Goal: Task Accomplishment & Management: Complete application form

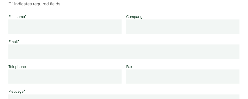
scroll to position [62, 0]
click at [17, 26] on input "Full name *" at bounding box center [64, 26] width 113 height 14
type input "peter sherwood"
click at [13, 45] on input "Email *" at bounding box center [123, 51] width 231 height 14
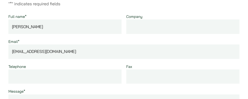
type input "peetasw@gmail.com"
click at [15, 71] on input "Telephone" at bounding box center [64, 76] width 113 height 14
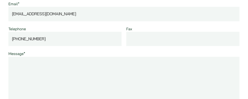
scroll to position [102, 0]
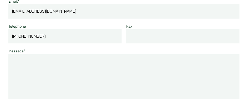
type input "+852 93767364"
click at [17, 62] on textarea "Message *" at bounding box center [123, 92] width 231 height 76
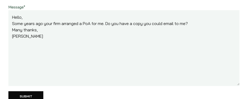
scroll to position [147, 0]
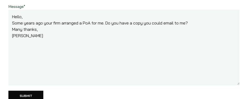
type textarea "Hello, Some years ago your firm arranged a PoA for me. Do you have a copy you c…"
click at [22, 94] on input "Submit" at bounding box center [25, 96] width 35 height 11
